Goal: Task Accomplishment & Management: Manage account settings

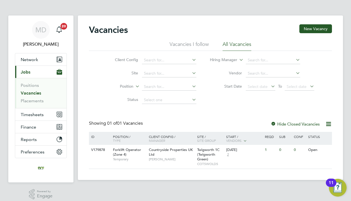
click at [33, 94] on link "Vacancies" at bounding box center [31, 92] width 20 height 5
click at [30, 93] on link "Vacancies" at bounding box center [31, 92] width 20 height 5
click at [33, 87] on link "Positions" at bounding box center [30, 85] width 18 height 5
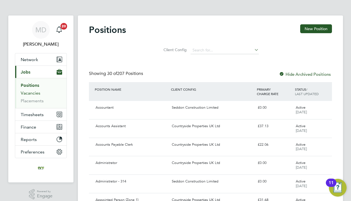
click at [25, 95] on link "Vacancies" at bounding box center [31, 92] width 20 height 5
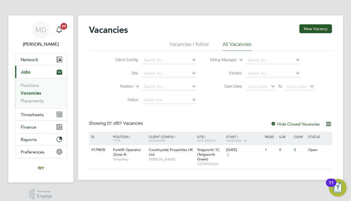
click at [196, 44] on li "Vacancies I follow" at bounding box center [189, 46] width 39 height 10
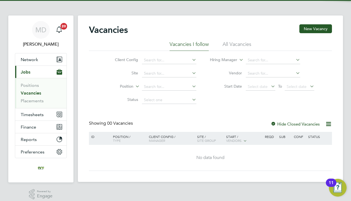
click at [232, 39] on div "Vacancies New Vacancy" at bounding box center [210, 32] width 243 height 17
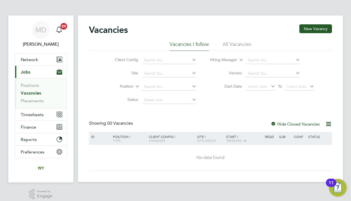
click at [233, 45] on li "All Vacancies" at bounding box center [237, 46] width 29 height 10
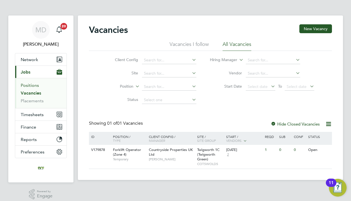
click at [35, 87] on link "Positions" at bounding box center [30, 85] width 18 height 5
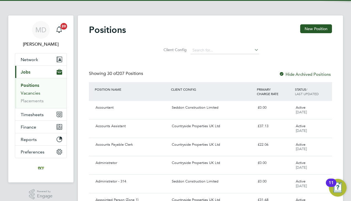
click at [33, 93] on link "Vacancies" at bounding box center [31, 92] width 20 height 5
